Goal: Task Accomplishment & Management: Use online tool/utility

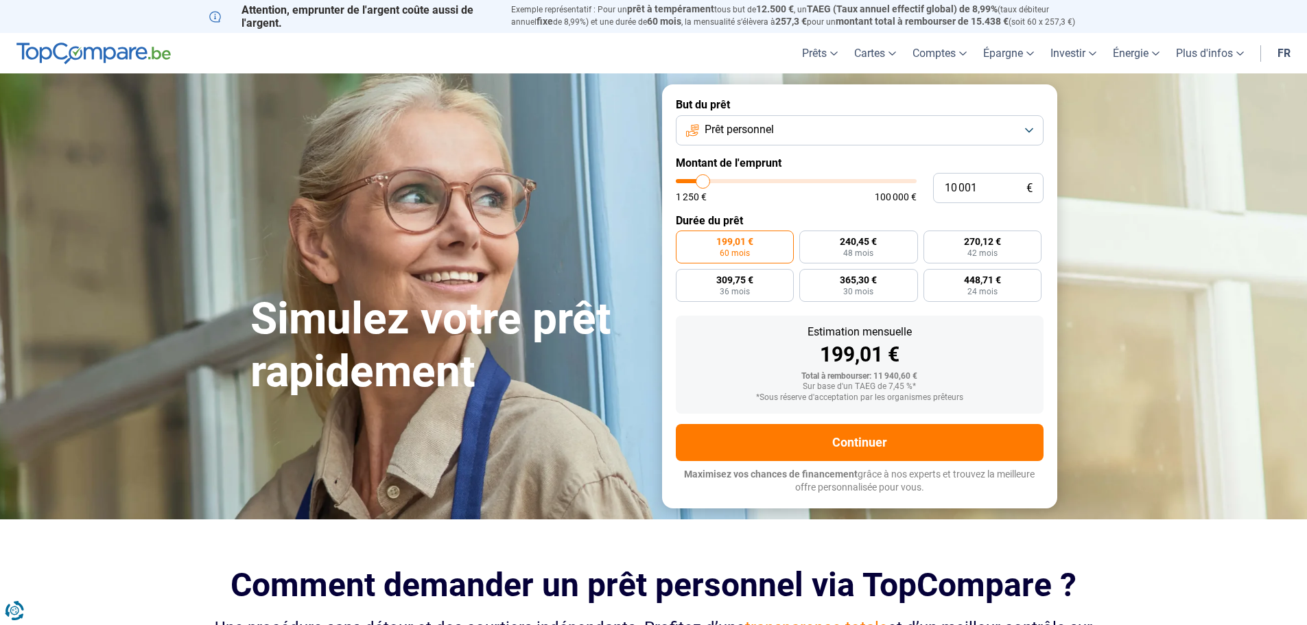
click at [1281, 52] on link "fr" at bounding box center [1283, 53] width 29 height 40
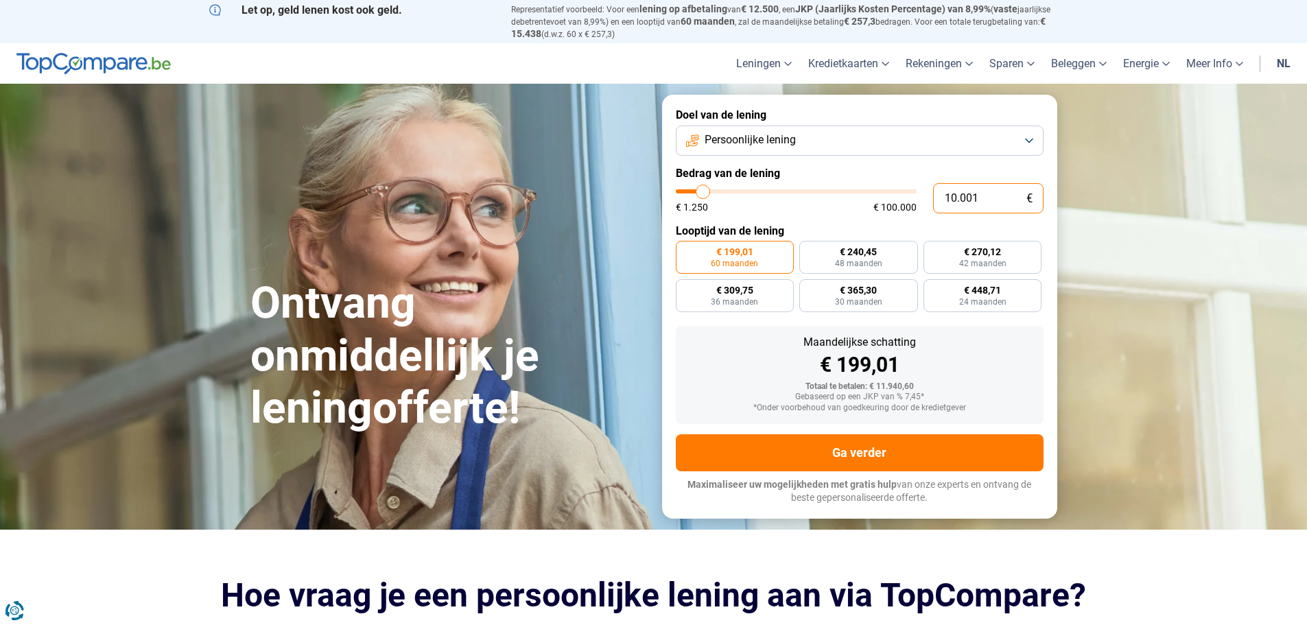
drag, startPoint x: 1007, startPoint y: 195, endPoint x: 903, endPoint y: 212, distance: 105.7
click at [903, 212] on form "100.000+ succesvolle simulaties per maand Maximaliseer uw mogelijkheden met gra…" at bounding box center [859, 306] width 395 height 423
type input "2"
type input "1250"
type input "25"
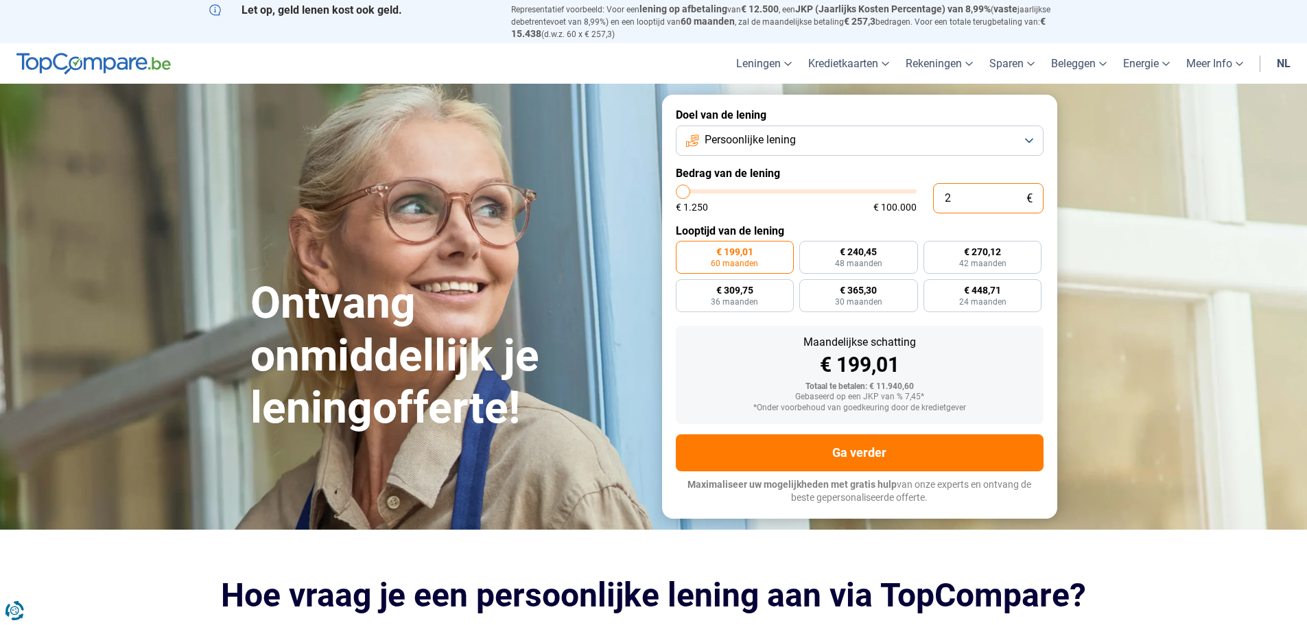
type input "1250"
type input "250"
type input "1250"
type input "2.500"
type input "2500"
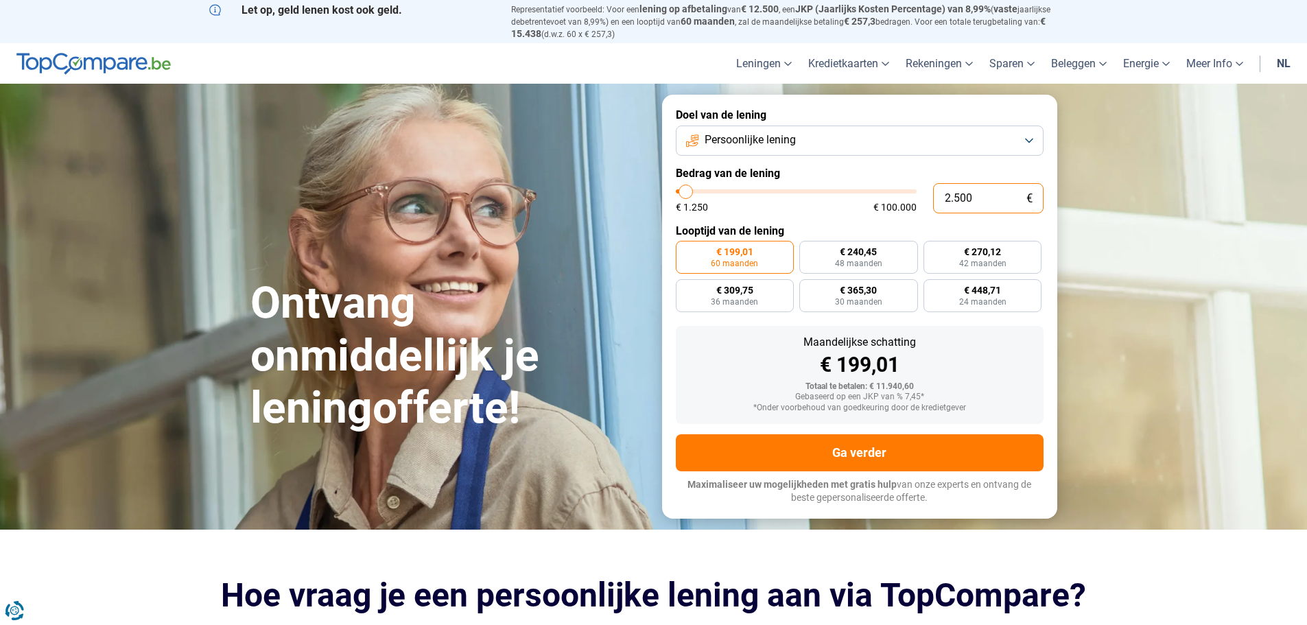
type input "25.000"
type input "25000"
radio input "false"
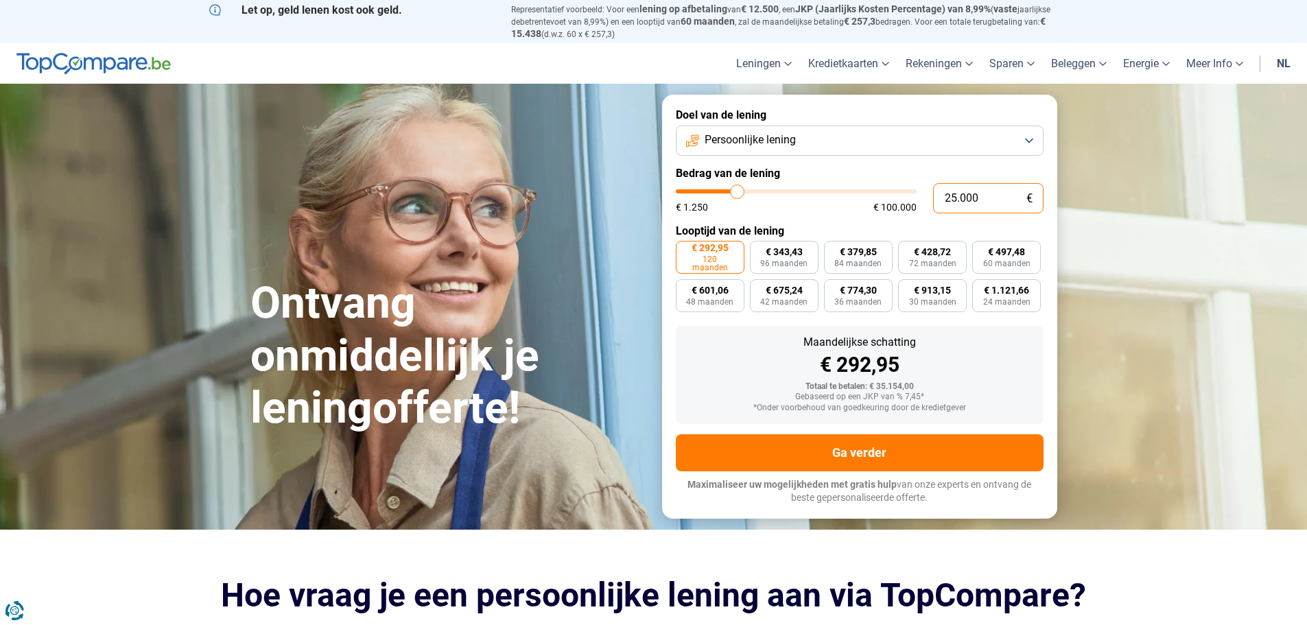
type input "25.000"
